Goal: Task Accomplishment & Management: Use online tool/utility

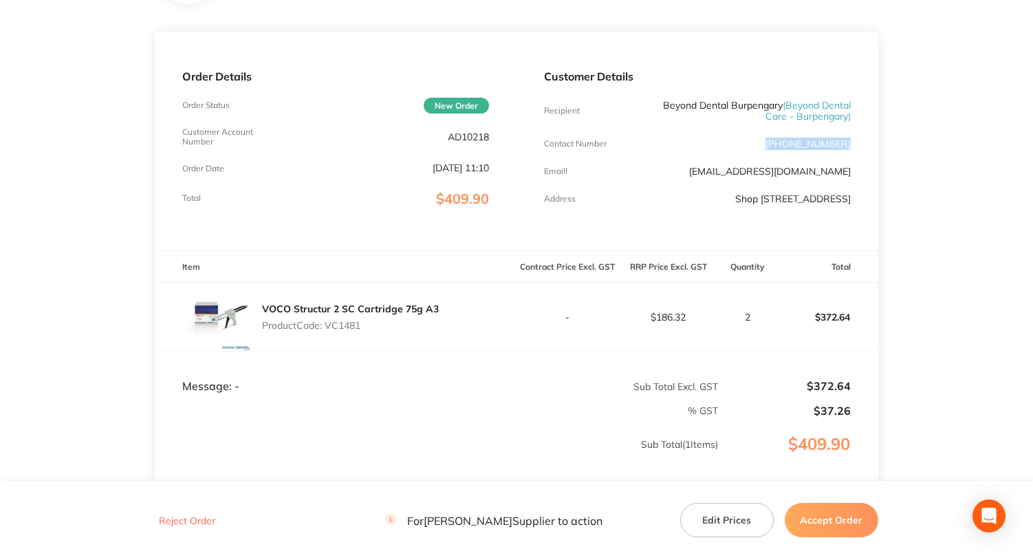
drag, startPoint x: 856, startPoint y: 144, endPoint x: 745, endPoint y: 139, distance: 110.2
click at [765, 137] on div "Customer Details Recipient Beyond Dental Burpengary ( Beyond Dental Care - Burp…" at bounding box center [697, 141] width 362 height 218
copy p "[PHONE_NUMBER]"
click at [468, 135] on p "AD10218" at bounding box center [468, 136] width 41 height 11
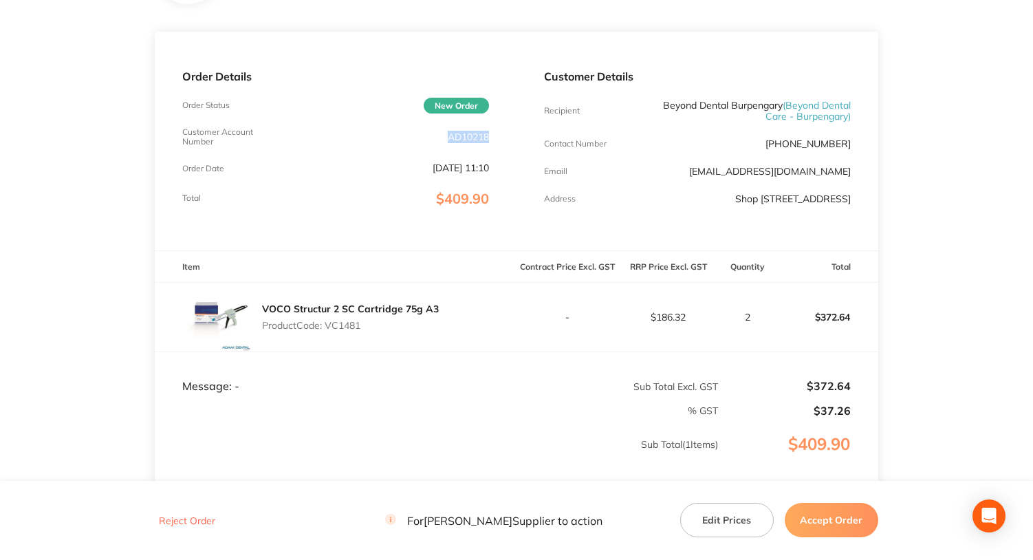
copy p "AD10218"
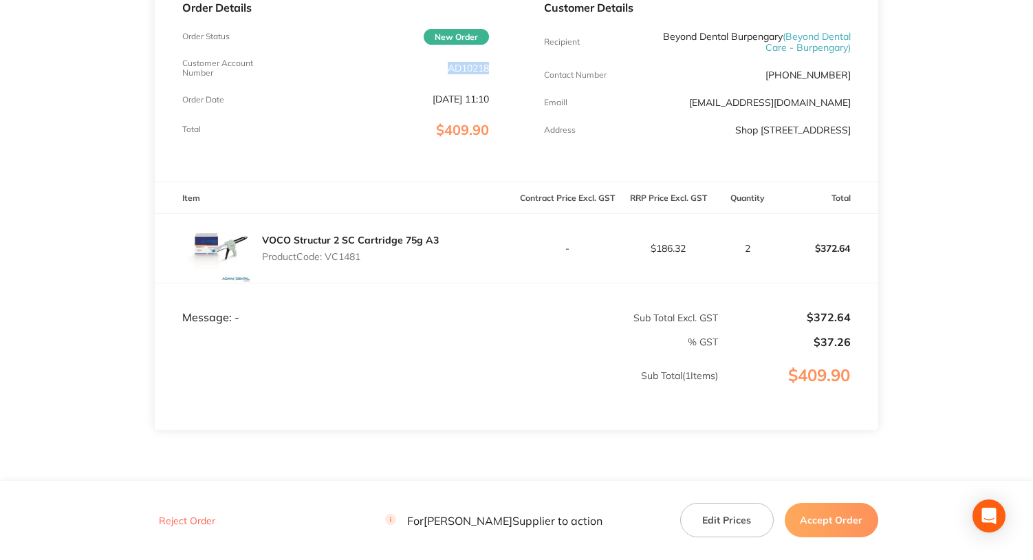
drag, startPoint x: 457, startPoint y: 67, endPoint x: 452, endPoint y: 72, distance: 7.3
click at [452, 72] on p "AD10218" at bounding box center [468, 68] width 41 height 11
click at [448, 68] on p "AD10218" at bounding box center [468, 68] width 41 height 11
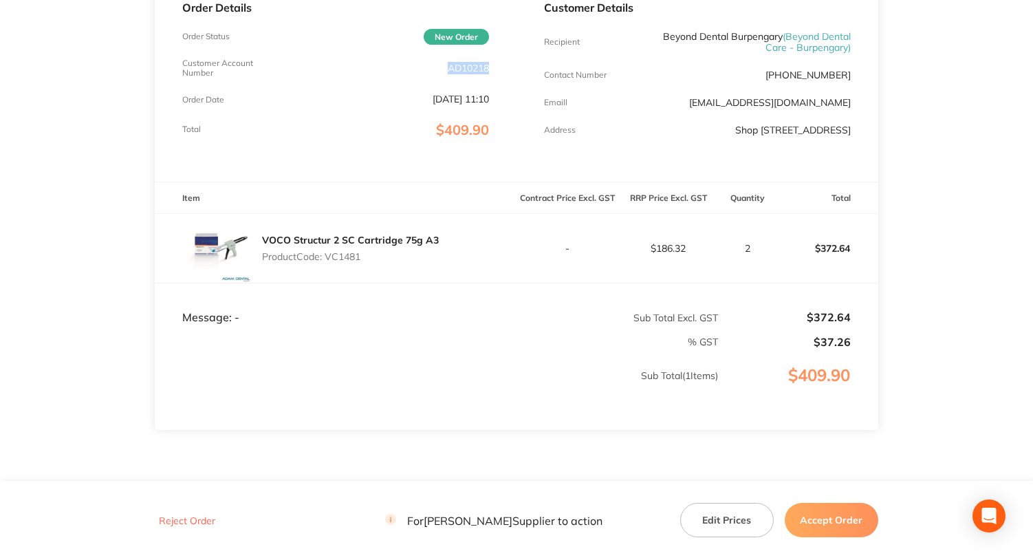
click at [338, 262] on p "Product Code: VC1481" at bounding box center [350, 256] width 177 height 11
copy p "VC1481"
click at [183, 519] on button "Reject Order" at bounding box center [187, 520] width 65 height 12
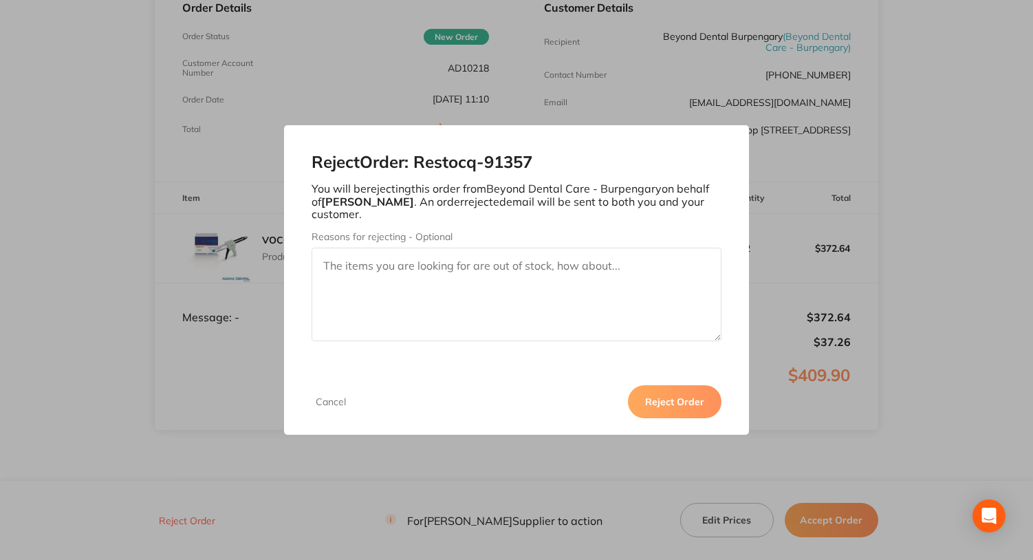
click at [495, 281] on textarea "Reasons for rejecting - Optional" at bounding box center [517, 295] width 410 height 94
type textarea "Item code is not in the list"
click at [664, 393] on button "Reject Order" at bounding box center [675, 401] width 94 height 33
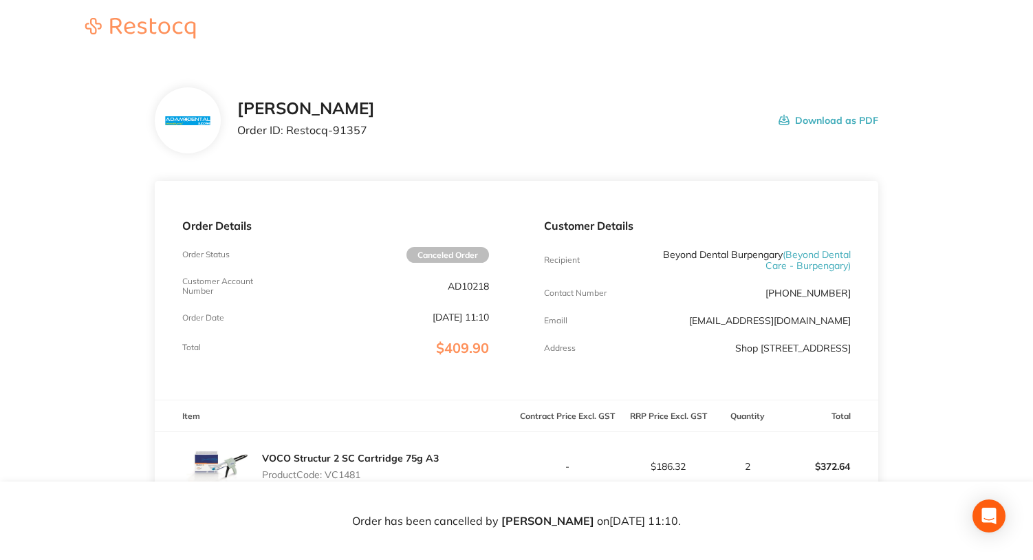
scroll to position [0, 0]
